Goal: Check status: Check status

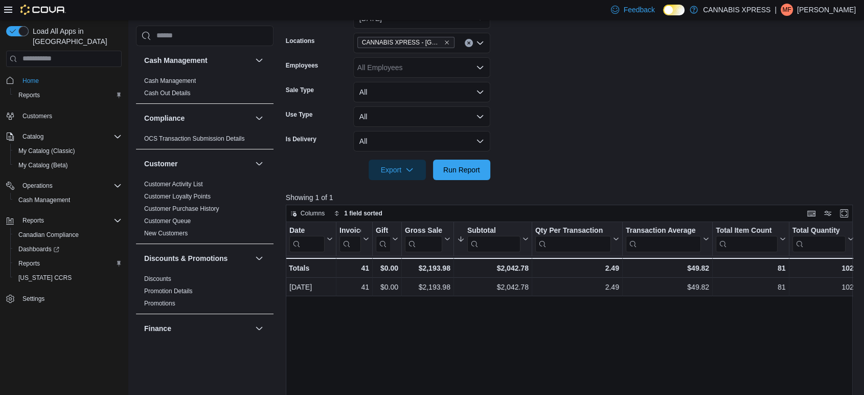
scroll to position [489, 0]
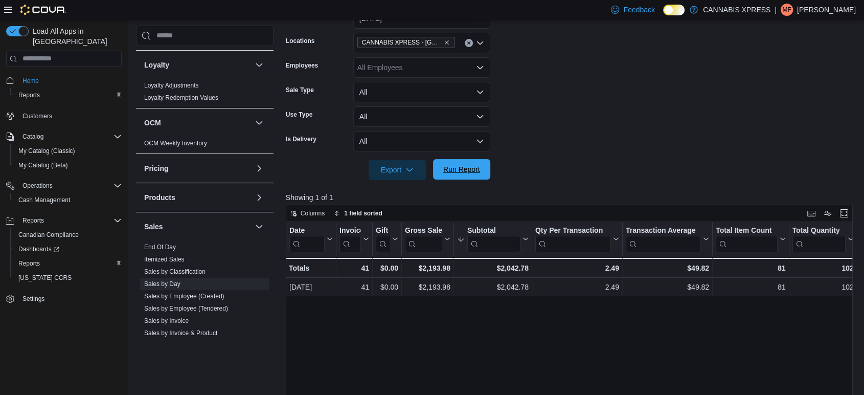
click at [473, 171] on span "Run Report" at bounding box center [461, 169] width 37 height 10
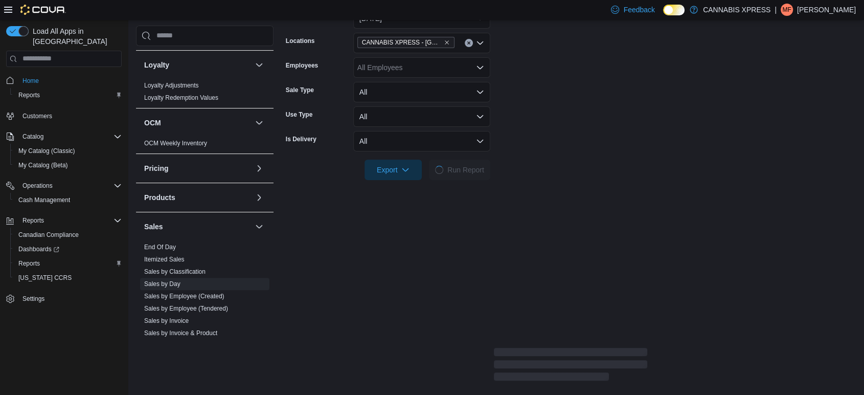
click at [575, 150] on form "Date Range [DATE] Locations CANNABIS XPRESS - [GEOGRAPHIC_DATA]-[GEOGRAPHIC_DAT…" at bounding box center [571, 88] width 570 height 184
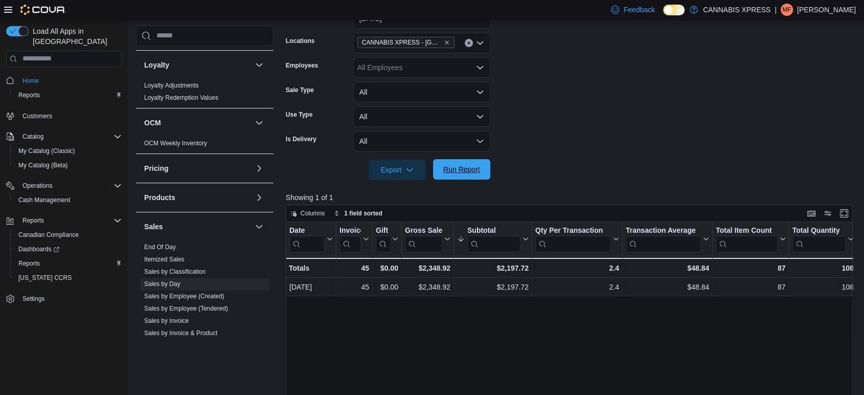
click at [472, 161] on span "Run Report" at bounding box center [461, 169] width 45 height 20
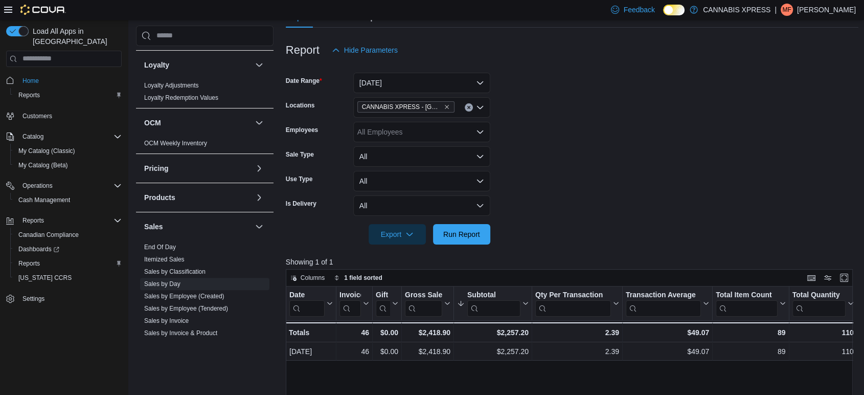
scroll to position [57, 0]
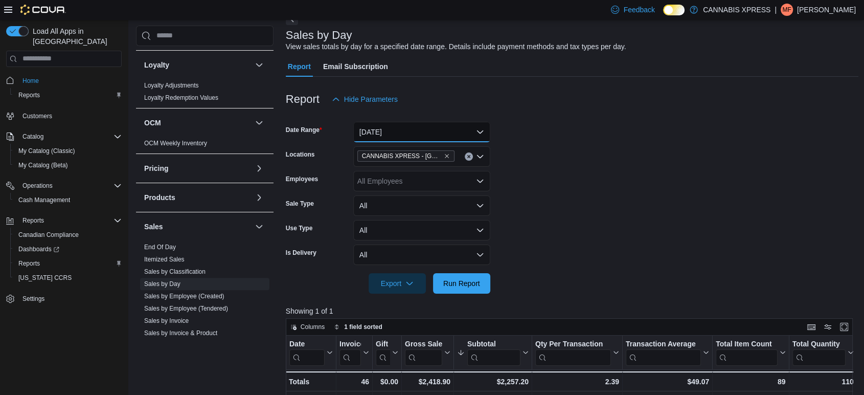
click at [457, 133] on button "[DATE]" at bounding box center [421, 132] width 137 height 20
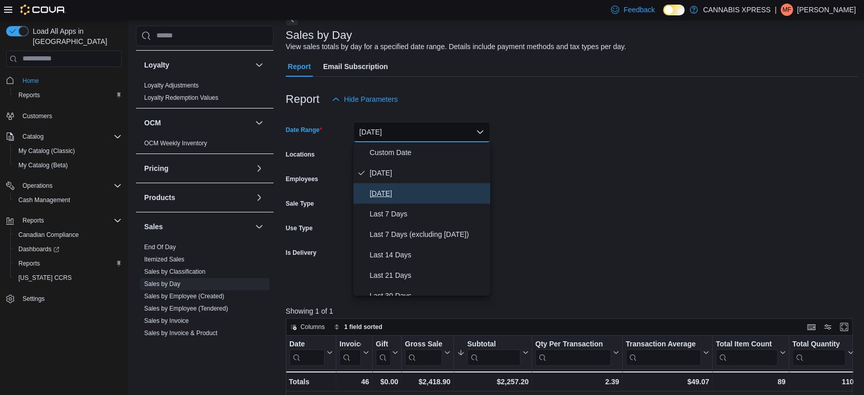
click at [404, 188] on span "[DATE]" at bounding box center [428, 193] width 117 height 12
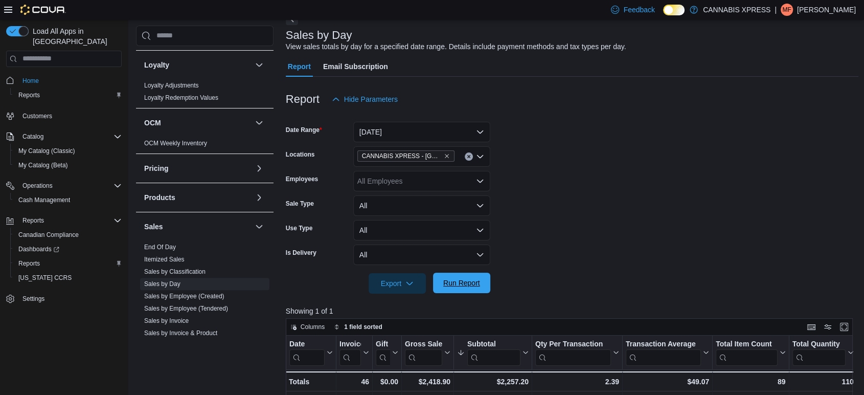
click at [474, 281] on span "Run Report" at bounding box center [461, 283] width 37 height 10
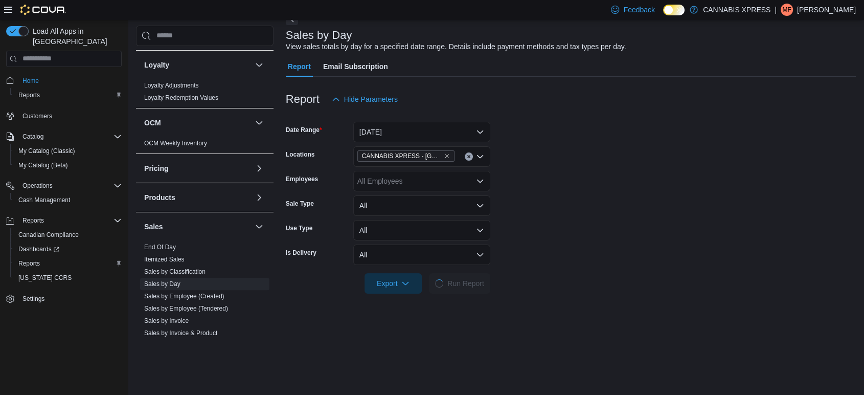
scroll to position [227, 0]
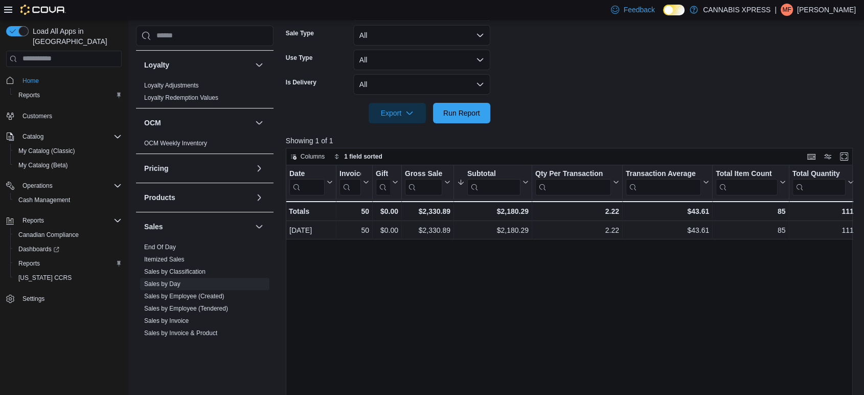
click at [662, 89] on form "Date Range [DATE] Locations CANNABIS XPRESS - [GEOGRAPHIC_DATA]-[GEOGRAPHIC_DAT…" at bounding box center [572, 31] width 573 height 184
click at [599, 274] on div "Date Click to view column header actions Invoices Sold Click to view column hea…" at bounding box center [572, 314] width 573 height 298
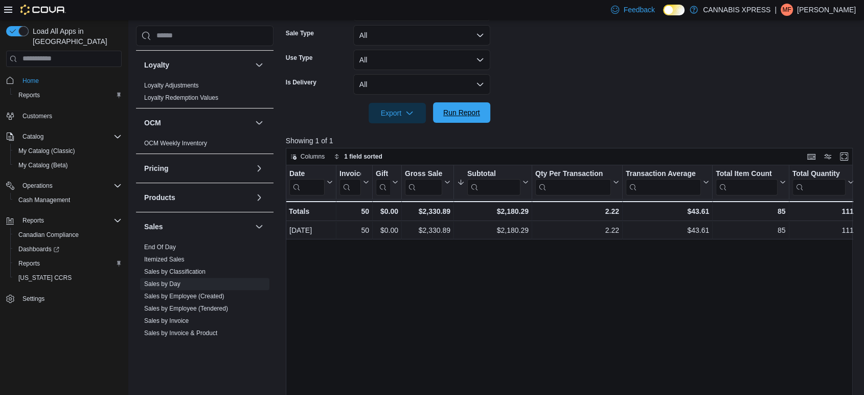
click at [460, 118] on span "Run Report" at bounding box center [461, 112] width 45 height 20
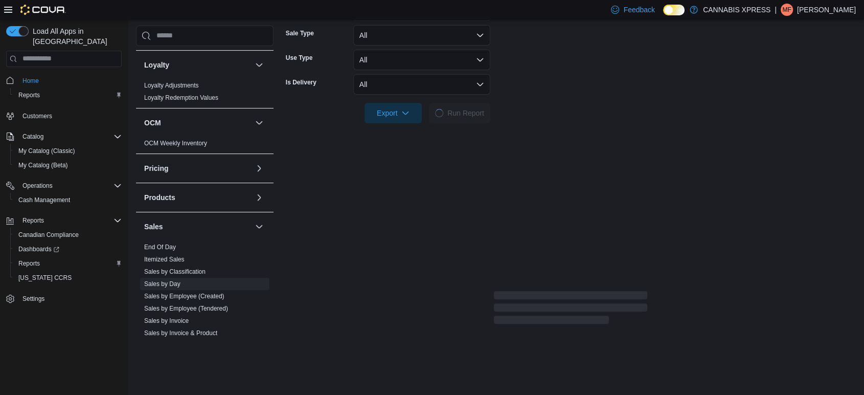
click at [553, 89] on form "Date Range [DATE] Locations CANNABIS XPRESS - [GEOGRAPHIC_DATA]-[GEOGRAPHIC_DAT…" at bounding box center [571, 31] width 570 height 184
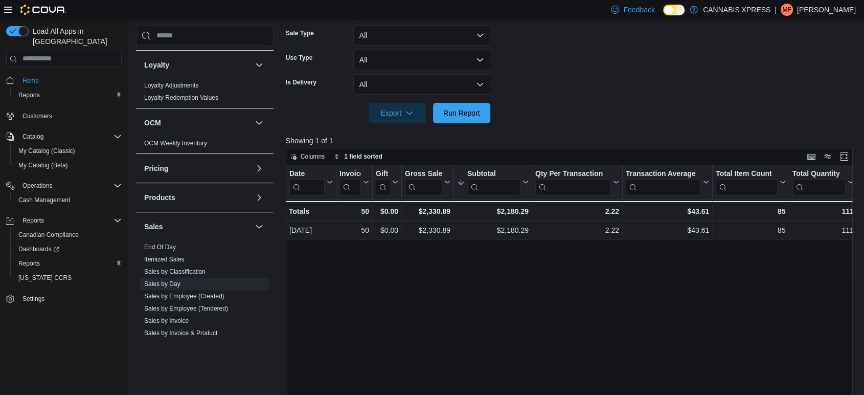
click at [553, 89] on form "Date Range [DATE] Locations CANNABIS XPRESS - [GEOGRAPHIC_DATA]-[GEOGRAPHIC_DAT…" at bounding box center [572, 31] width 573 height 184
click at [441, 306] on div "Date Click to view column header actions Invoices Sold Click to view column hea…" at bounding box center [572, 314] width 573 height 298
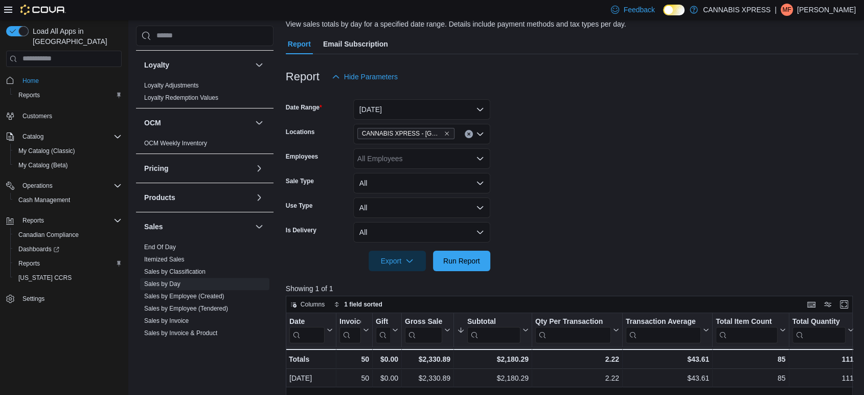
scroll to position [0, 0]
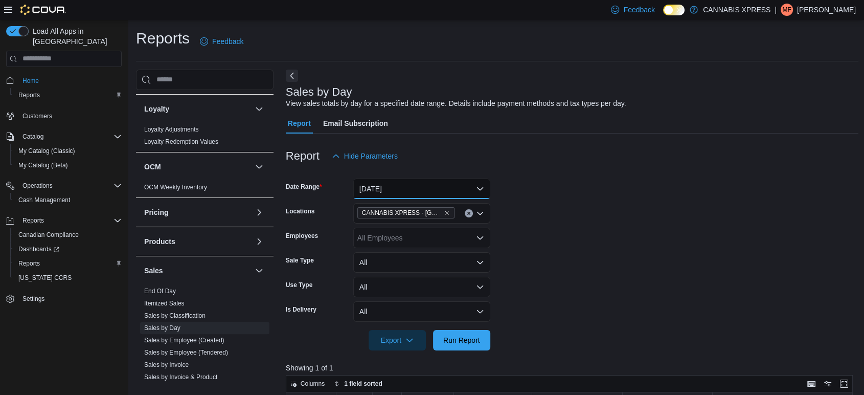
click at [481, 184] on button "[DATE]" at bounding box center [421, 188] width 137 height 20
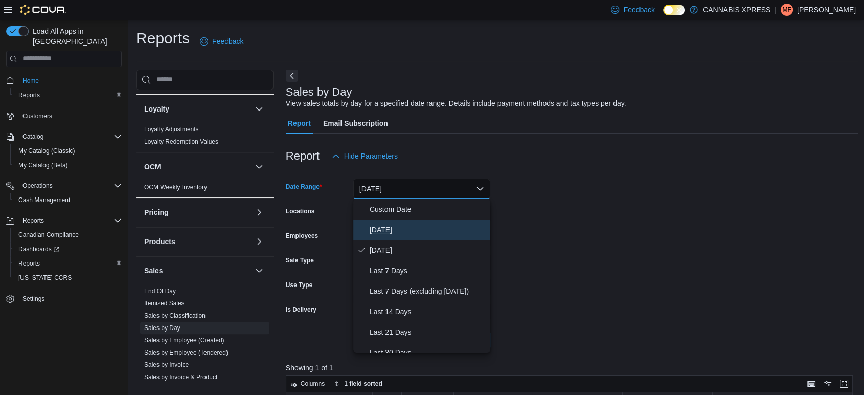
click at [399, 226] on span "[DATE]" at bounding box center [428, 229] width 117 height 12
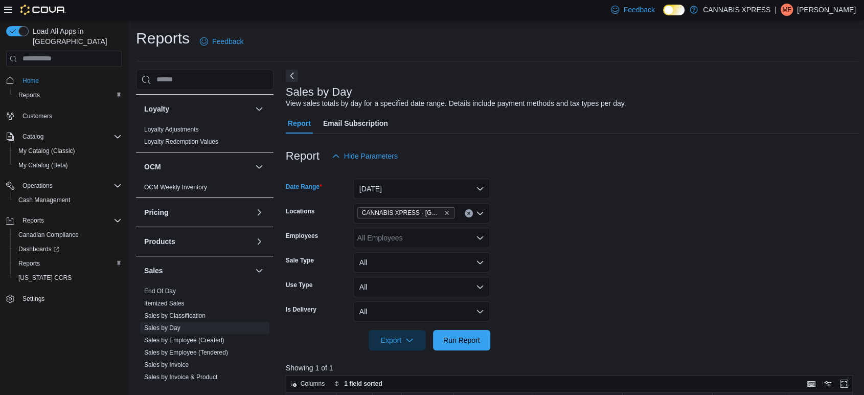
click at [452, 326] on div at bounding box center [572, 325] width 573 height 8
click at [455, 338] on span "Run Report" at bounding box center [461, 339] width 37 height 10
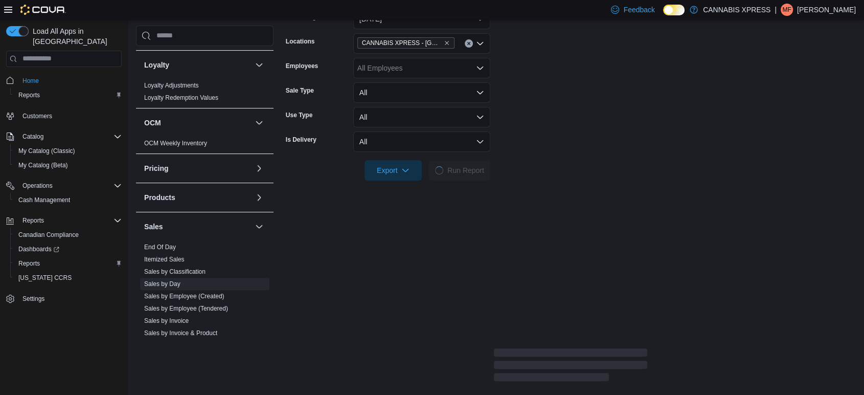
scroll to position [170, 0]
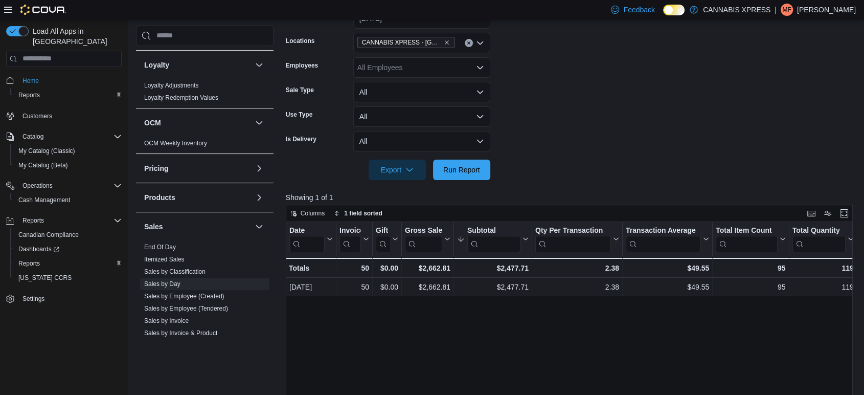
click at [639, 156] on div at bounding box center [572, 155] width 573 height 8
click at [640, 156] on div at bounding box center [572, 155] width 573 height 8
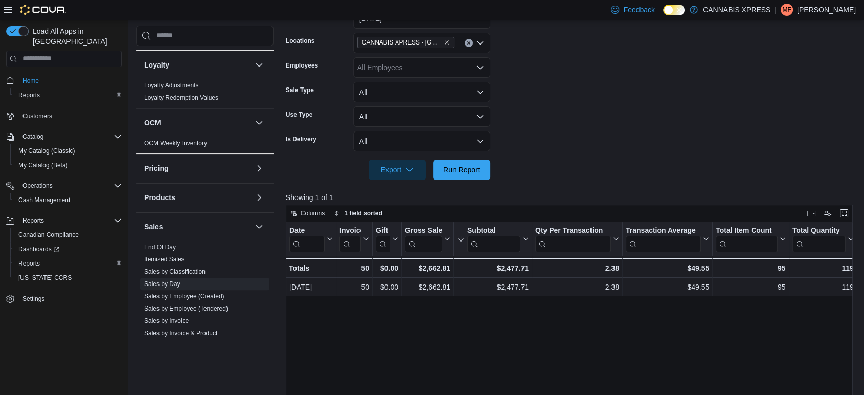
click at [640, 156] on div at bounding box center [572, 155] width 573 height 8
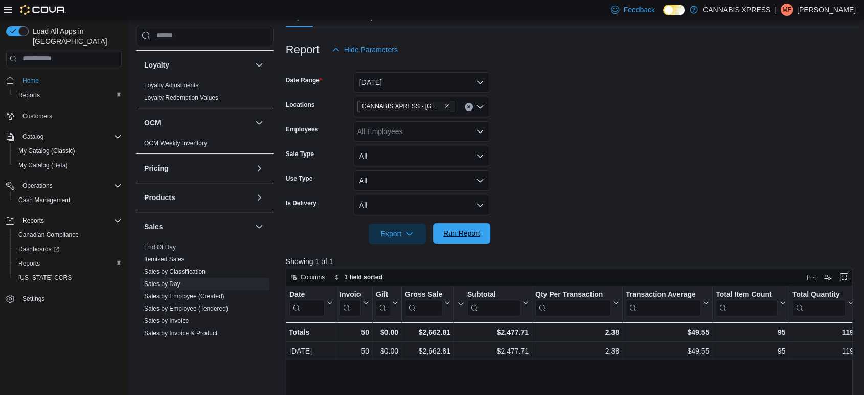
scroll to position [113, 0]
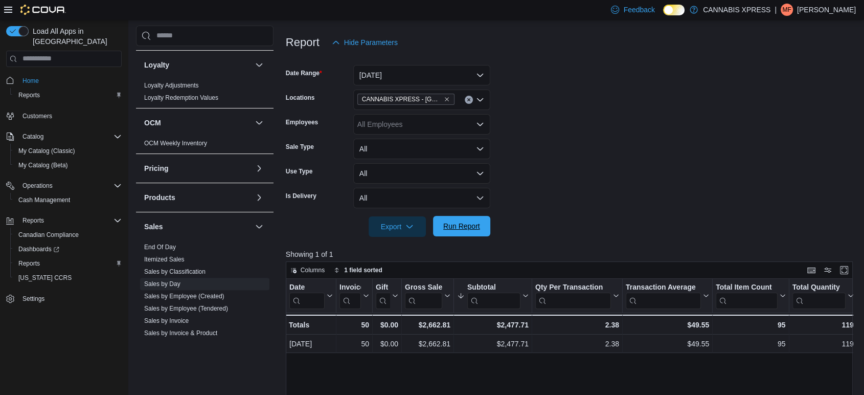
click at [435, 220] on button "Run Report" at bounding box center [461, 226] width 57 height 20
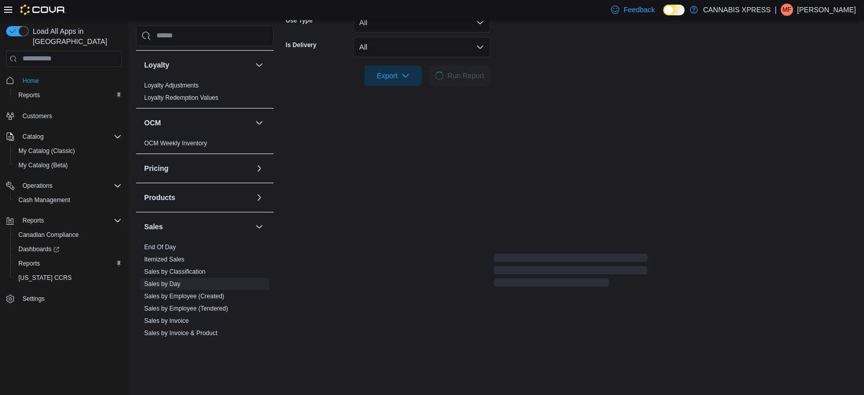
scroll to position [284, 0]
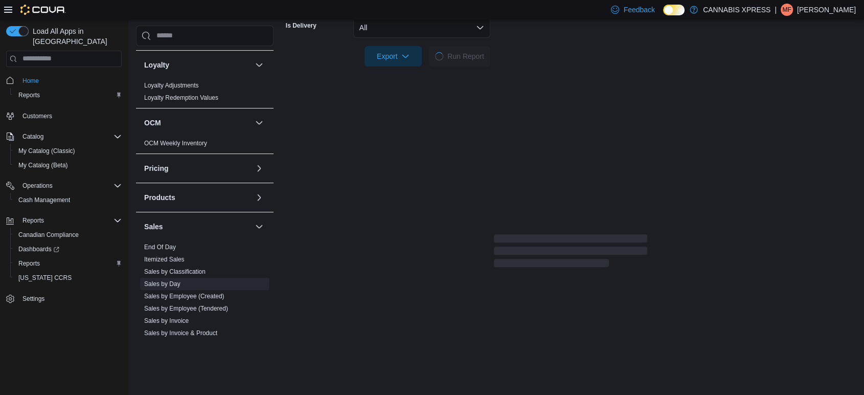
drag, startPoint x: 408, startPoint y: 272, endPoint x: 409, endPoint y: 277, distance: 5.1
click at [409, 277] on div "Report Email Subscription Report Hide Parameters Date Range [DATE] Locations CA…" at bounding box center [571, 128] width 570 height 598
drag, startPoint x: 409, startPoint y: 277, endPoint x: 410, endPoint y: 284, distance: 7.3
click at [410, 284] on div "Report Email Subscription Report Hide Parameters Date Range [DATE] Locations CA…" at bounding box center [571, 128] width 570 height 598
click at [397, 266] on div at bounding box center [571, 252] width 570 height 33
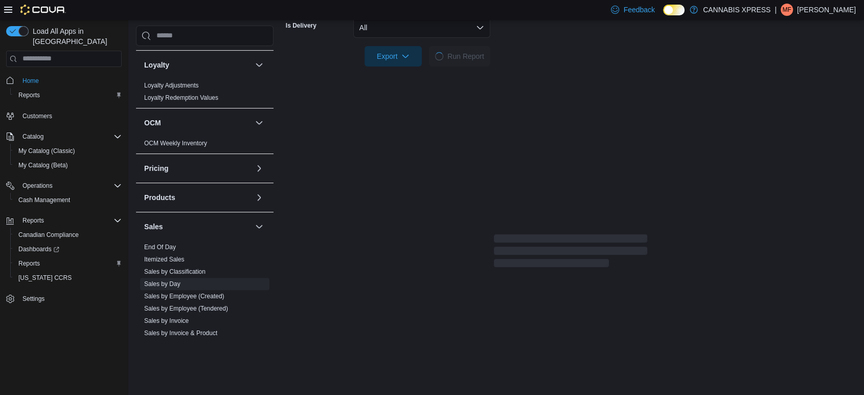
click at [397, 266] on div at bounding box center [571, 252] width 570 height 33
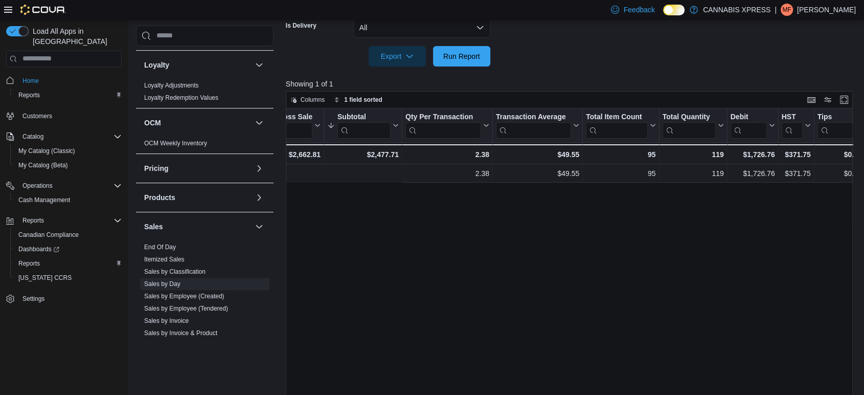
scroll to position [0, 393]
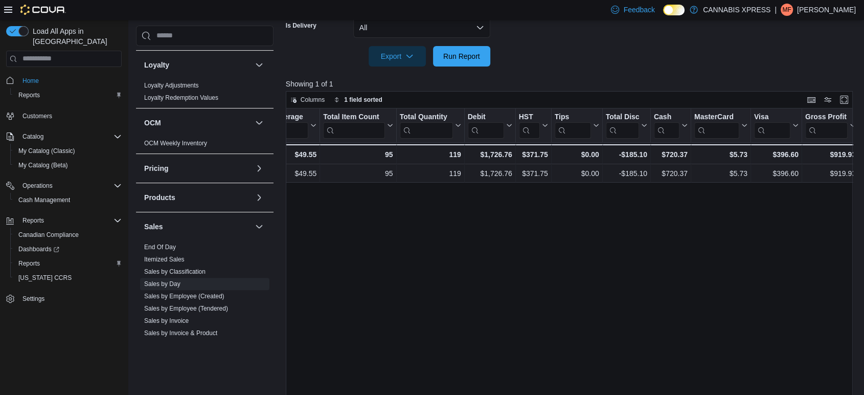
drag, startPoint x: 399, startPoint y: 261, endPoint x: 546, endPoint y: 265, distance: 147.2
click at [546, 265] on div "Date Click to view column header actions Invoices Sold Click to view column hea…" at bounding box center [572, 257] width 573 height 298
click at [442, 48] on span "Run Report" at bounding box center [461, 55] width 45 height 20
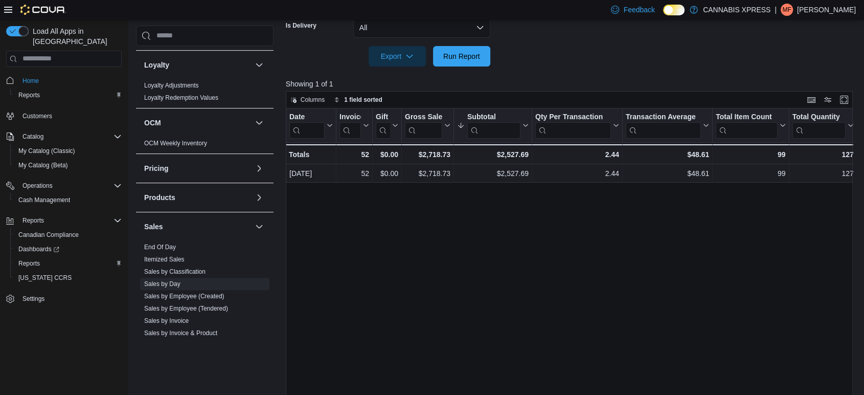
click at [645, 313] on div "Date Click to view column header actions Invoices Sold Click to view column hea…" at bounding box center [572, 257] width 573 height 298
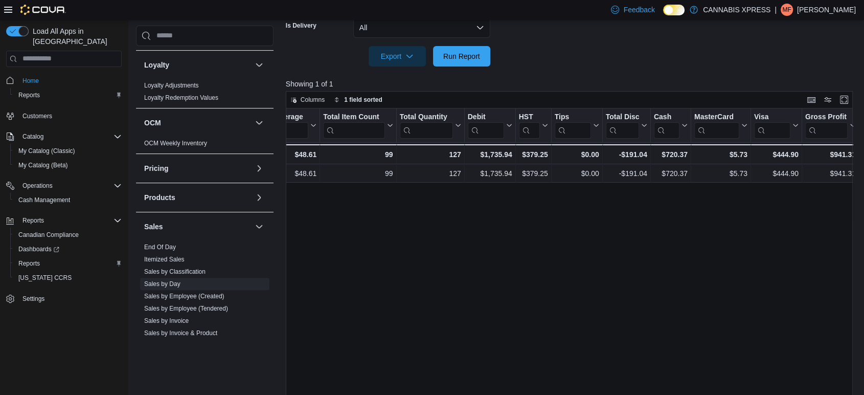
drag, startPoint x: 454, startPoint y: 256, endPoint x: 647, endPoint y: 290, distance: 196.2
click at [649, 289] on div "Date Click to view column header actions Invoices Sold Click to view column hea…" at bounding box center [572, 257] width 573 height 298
drag, startPoint x: 818, startPoint y: 243, endPoint x: 714, endPoint y: 235, distance: 104.5
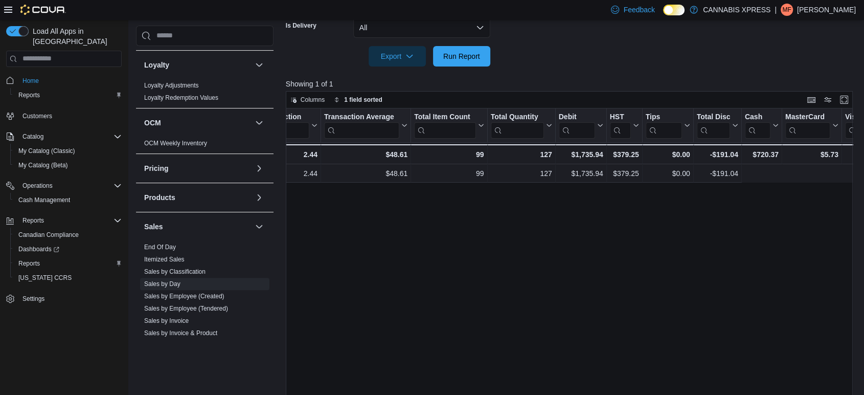
scroll to position [0, 0]
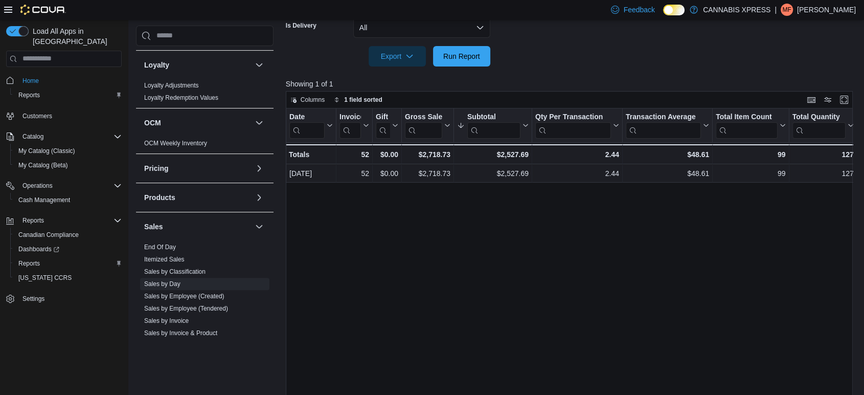
drag, startPoint x: 682, startPoint y: 258, endPoint x: 509, endPoint y: 265, distance: 173.4
click at [509, 263] on div "Date Click to view column header actions Invoices Sold Click to view column hea…" at bounding box center [572, 257] width 573 height 298
click at [448, 55] on span "Run Report" at bounding box center [461, 56] width 37 height 10
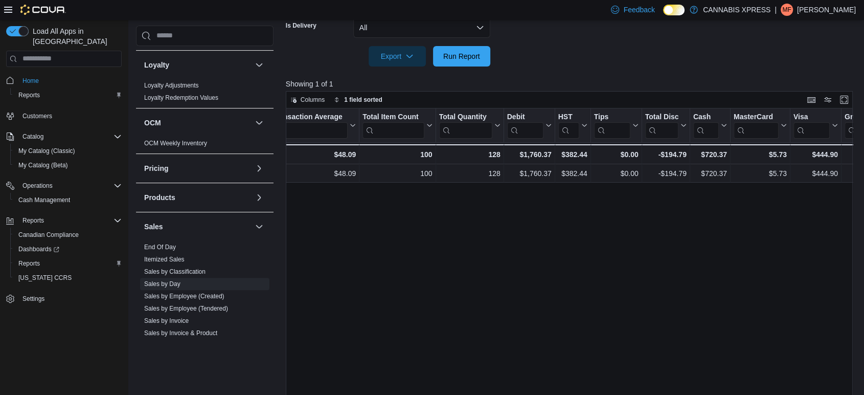
scroll to position [0, 393]
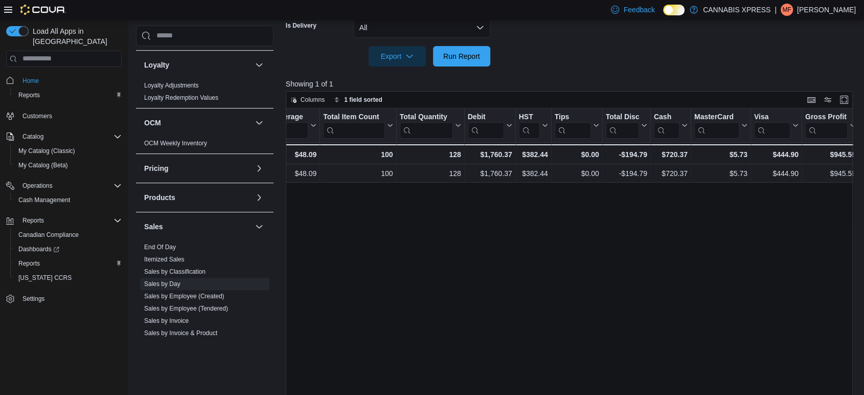
click at [691, 70] on div at bounding box center [572, 72] width 573 height 12
drag, startPoint x: 512, startPoint y: 272, endPoint x: 753, endPoint y: 280, distance: 241.9
click at [547, 323] on div "Date Click to view column header actions Invoices Sold Click to view column hea…" at bounding box center [572, 257] width 573 height 298
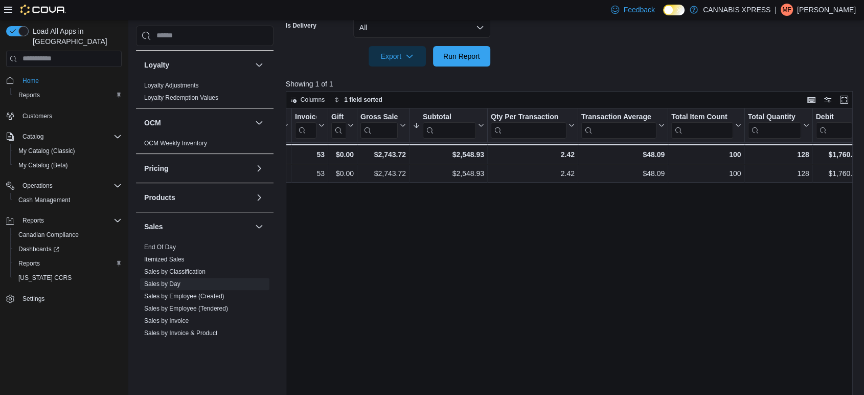
scroll to position [0, 0]
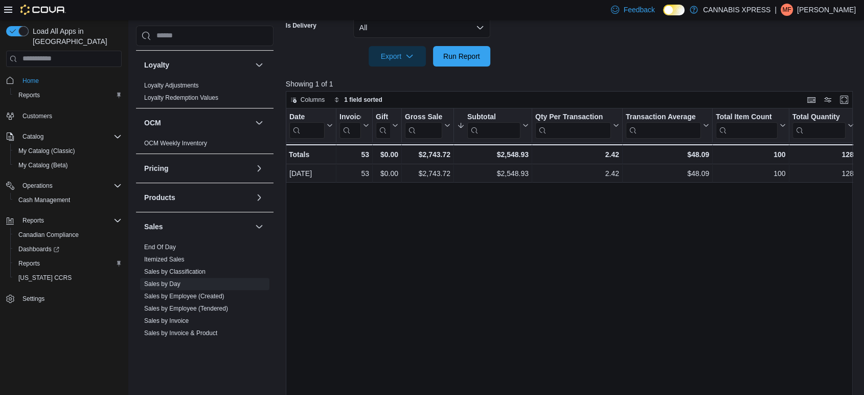
drag, startPoint x: 557, startPoint y: 303, endPoint x: 457, endPoint y: 302, distance: 99.7
click at [459, 52] on span "Run Report" at bounding box center [461, 56] width 37 height 10
